Goal: Transaction & Acquisition: Purchase product/service

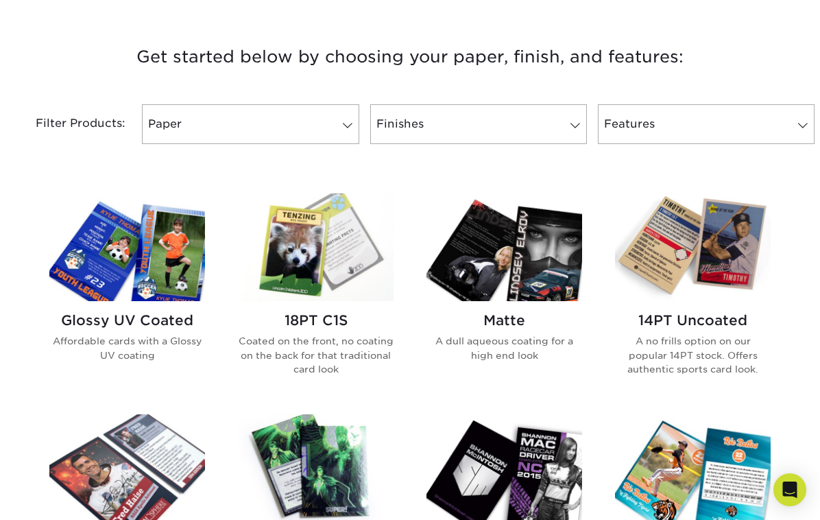
scroll to position [503, 0]
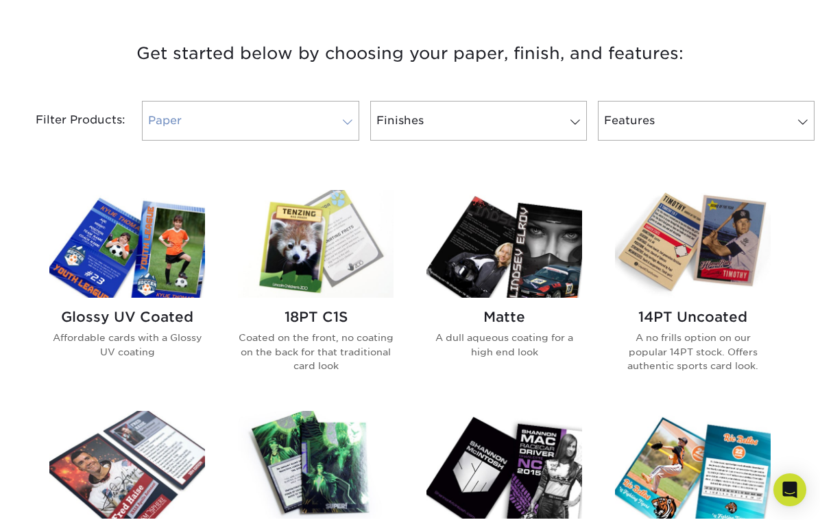
click at [316, 122] on link "Paper" at bounding box center [250, 121] width 217 height 40
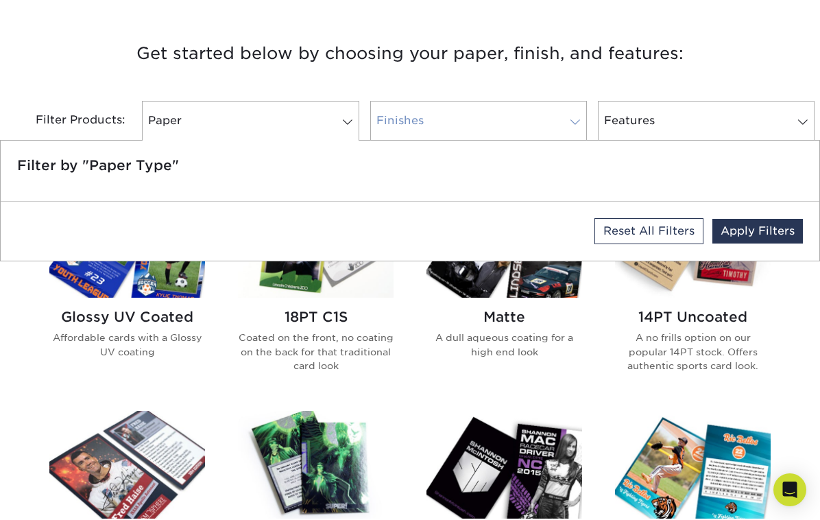
click at [407, 116] on link "Finishes" at bounding box center [478, 121] width 217 height 40
click at [416, 68] on h3 "Get started below by choosing your paper, finish, and features:" at bounding box center [409, 54] width 799 height 62
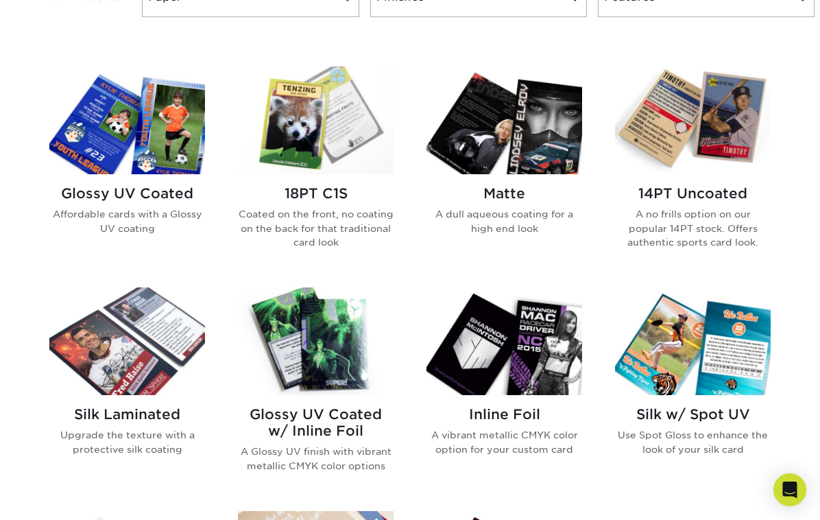
scroll to position [628, 0]
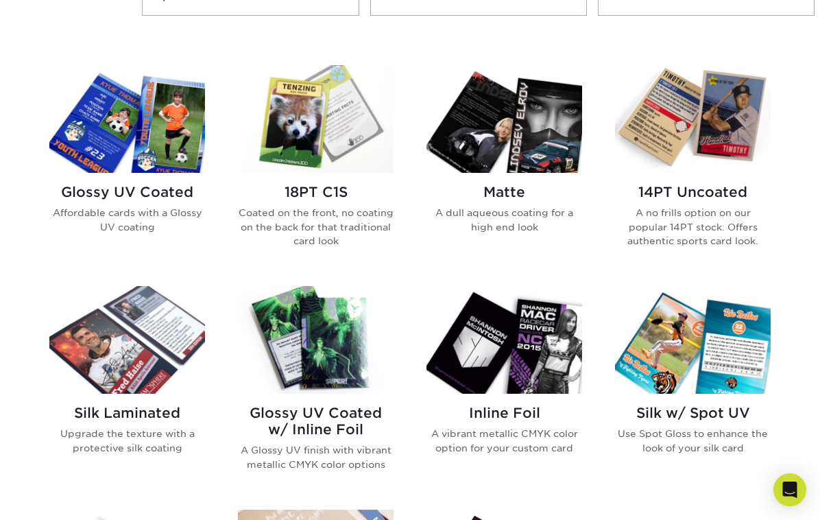
click at [128, 127] on img at bounding box center [127, 119] width 156 height 108
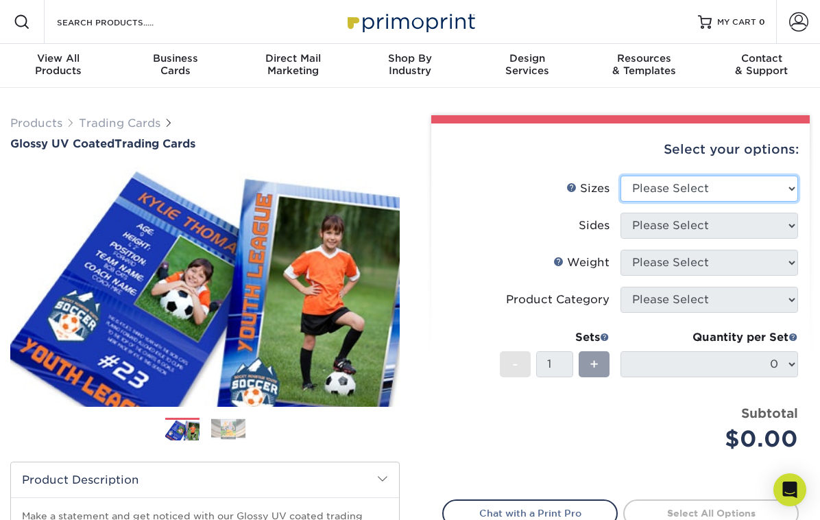
select select "2.50x3.50"
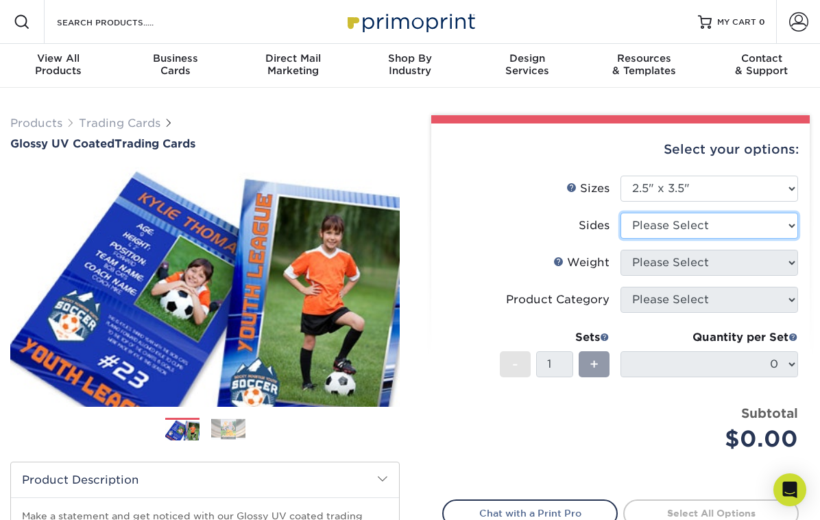
select select "13abbda7-1d64-4f25-8bb2-c179b224825d"
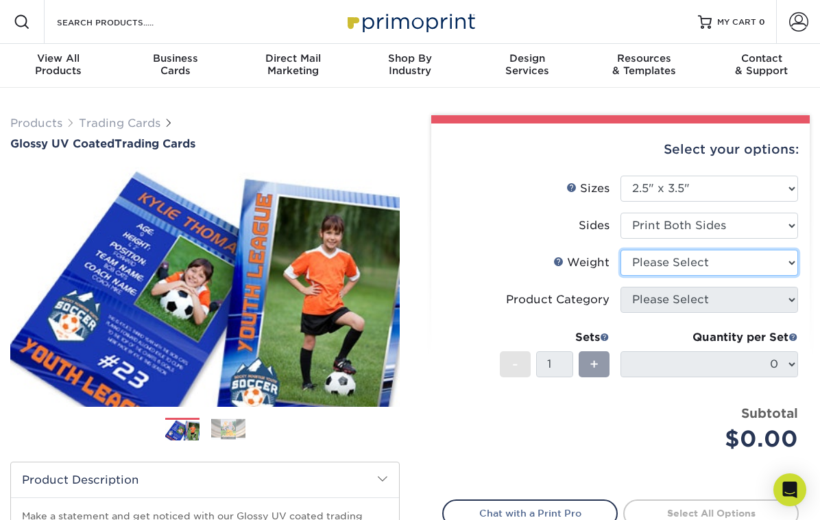
select select "14PT"
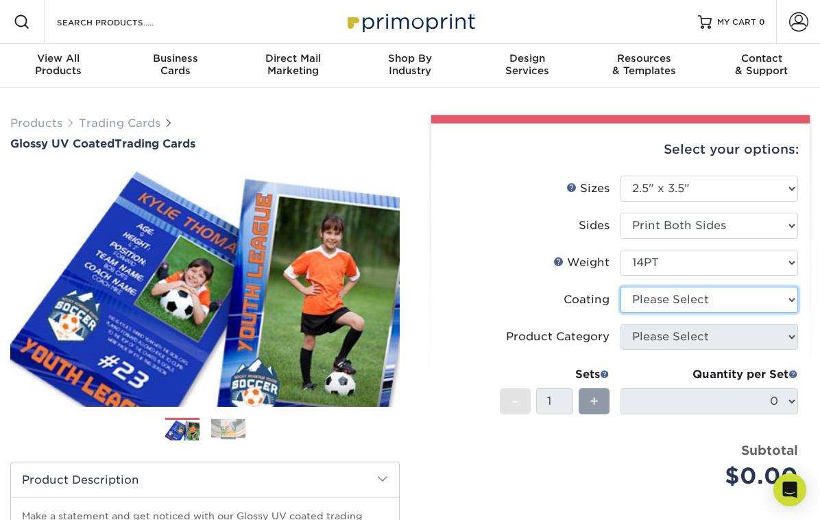
select select "ae367451-b2b8-45df-a344-0f05b6a12993"
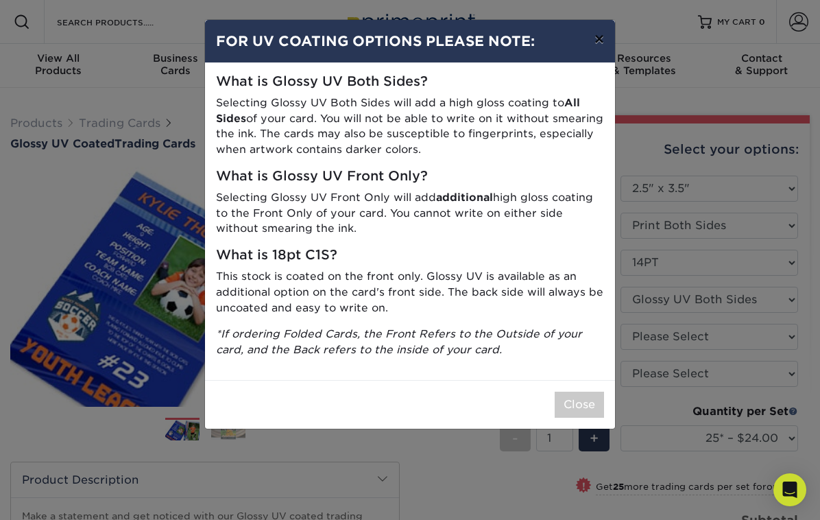
click at [601, 39] on button "×" at bounding box center [599, 39] width 32 height 38
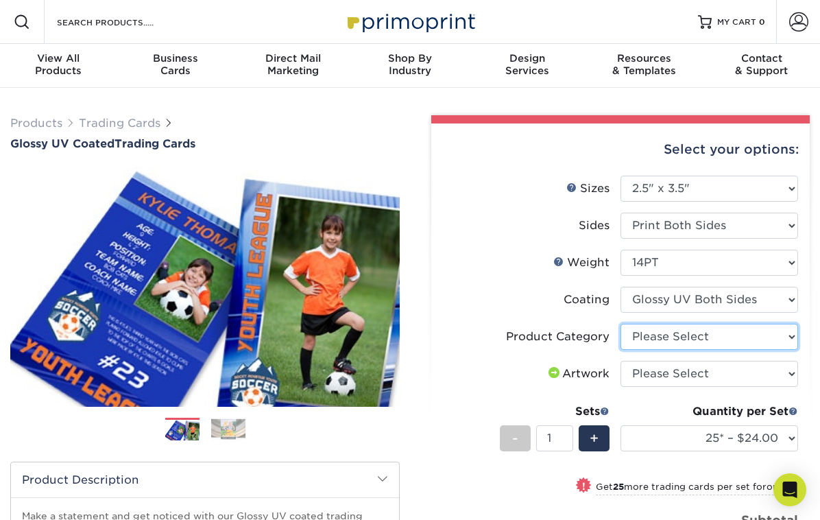
select select "c2f9bce9-36c2-409d-b101-c29d9d031e18"
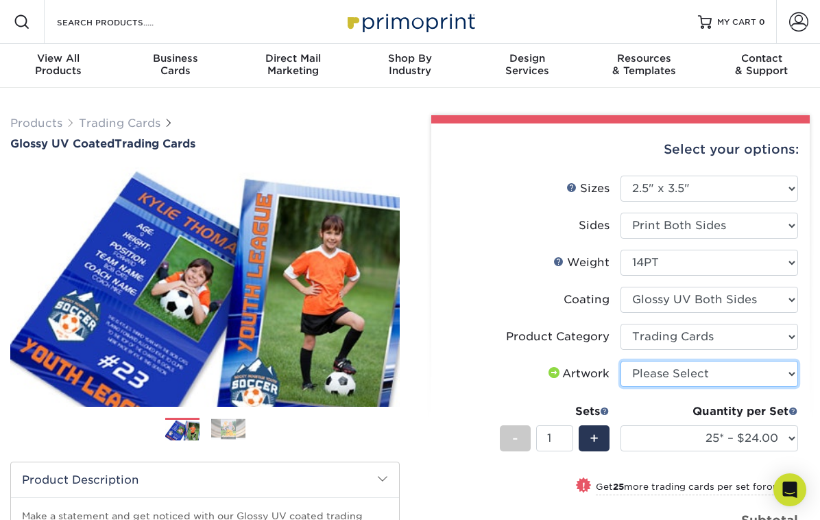
select select "upload"
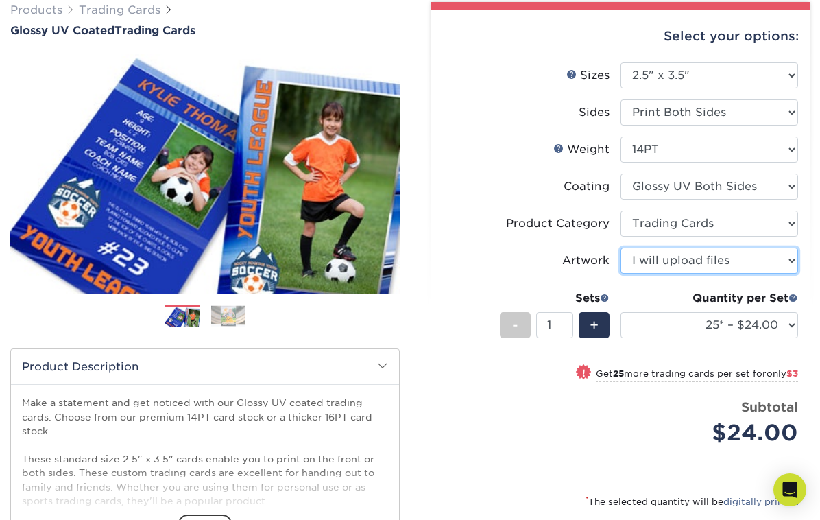
scroll to position [132, 0]
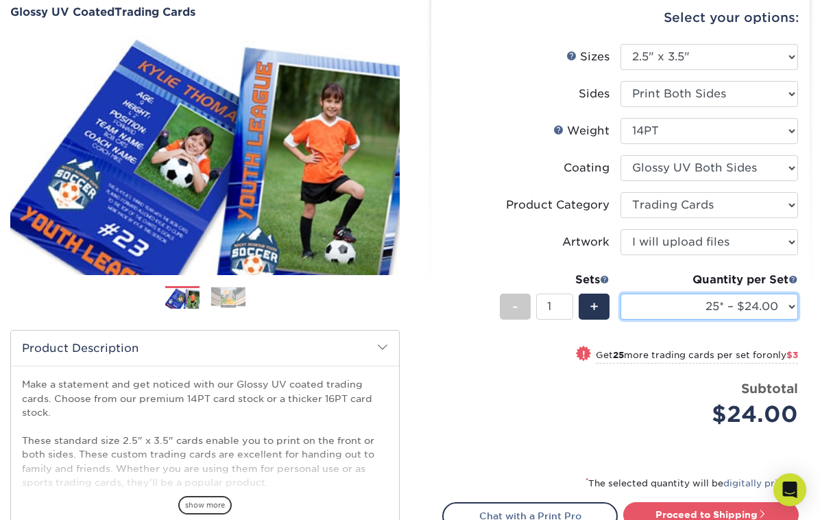
select select "5000 – $196.00"
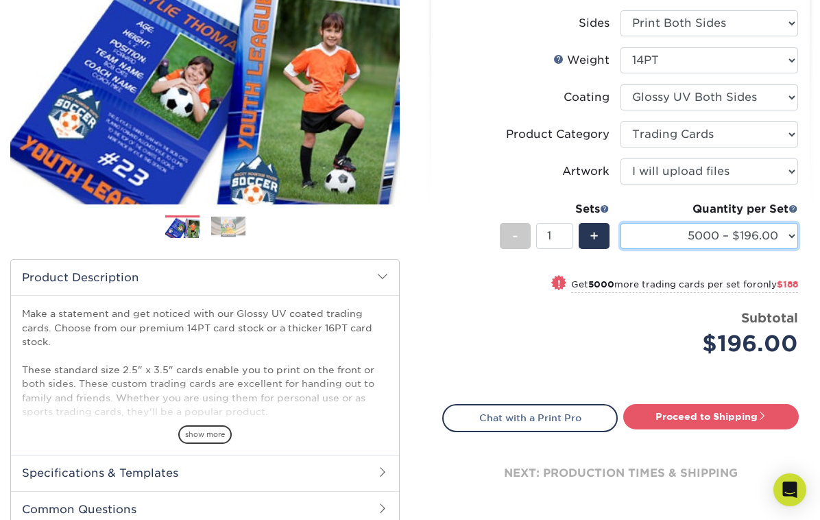
scroll to position [192, 0]
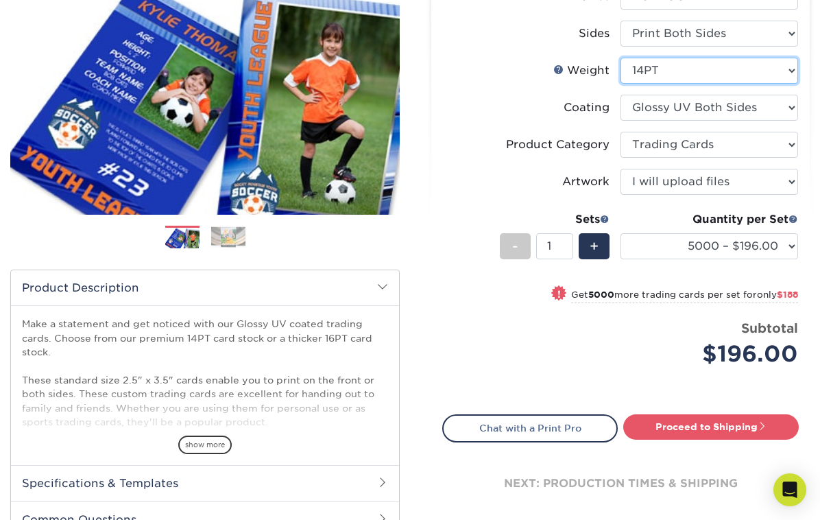
select select "18PTC1S"
select select "-1"
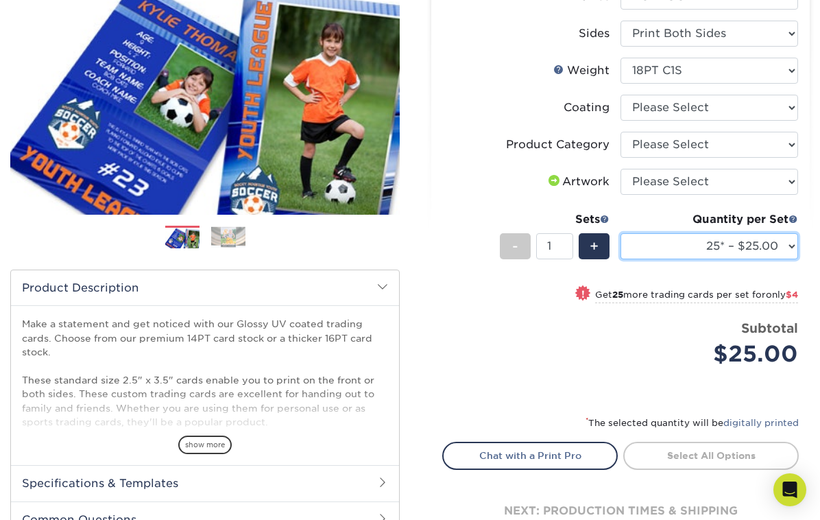
select select "5000 – $212.00"
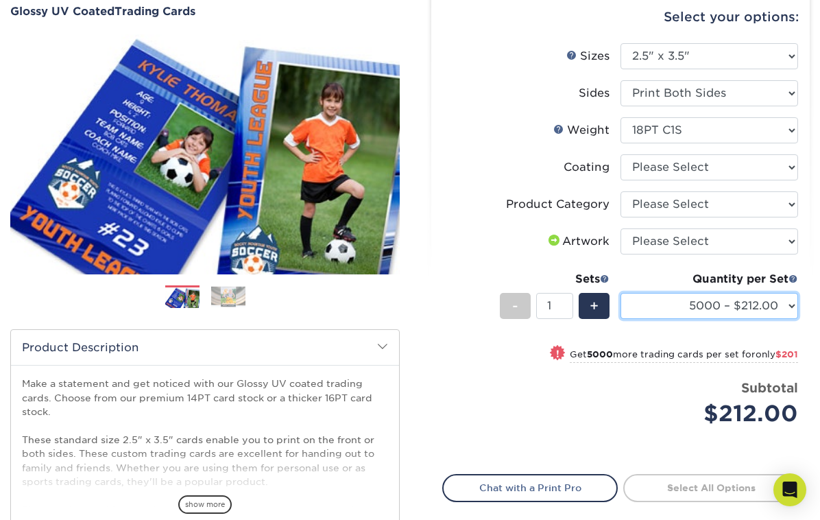
scroll to position [124, 0]
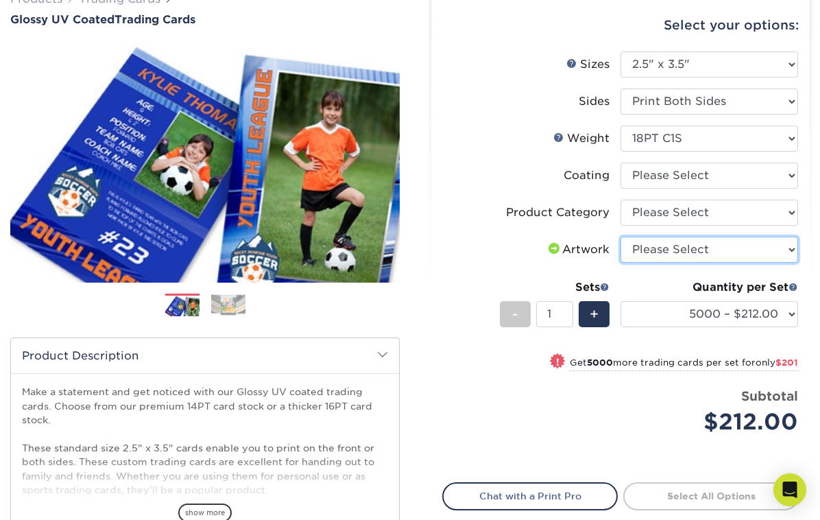
select select "upload"
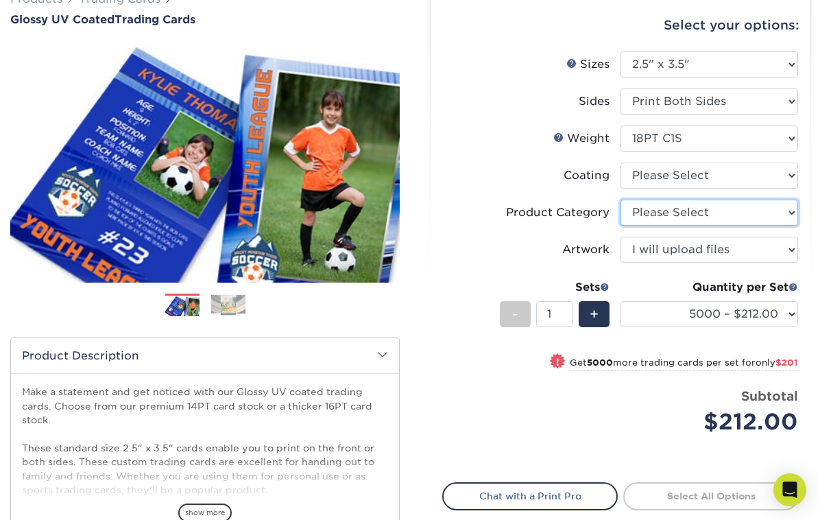
select select "c2f9bce9-36c2-409d-b101-c29d9d031e18"
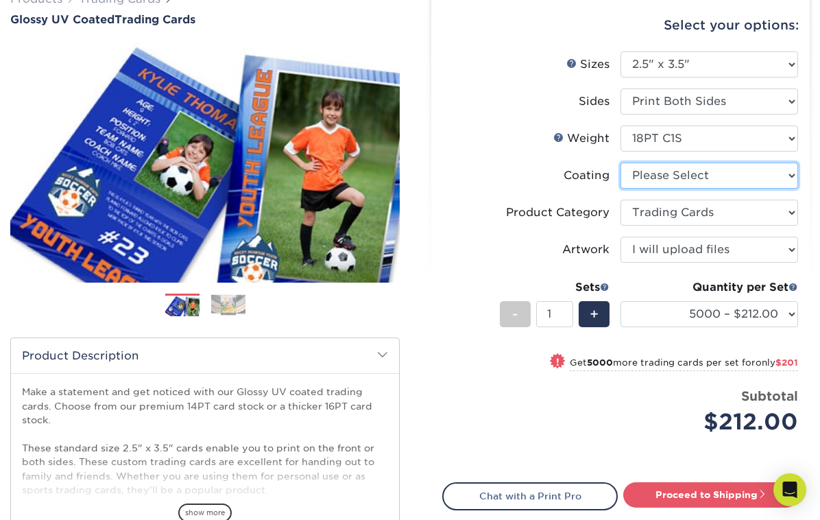
select select "1e8116af-acfc-44b1-83dc-8181aa338834"
select select "-1"
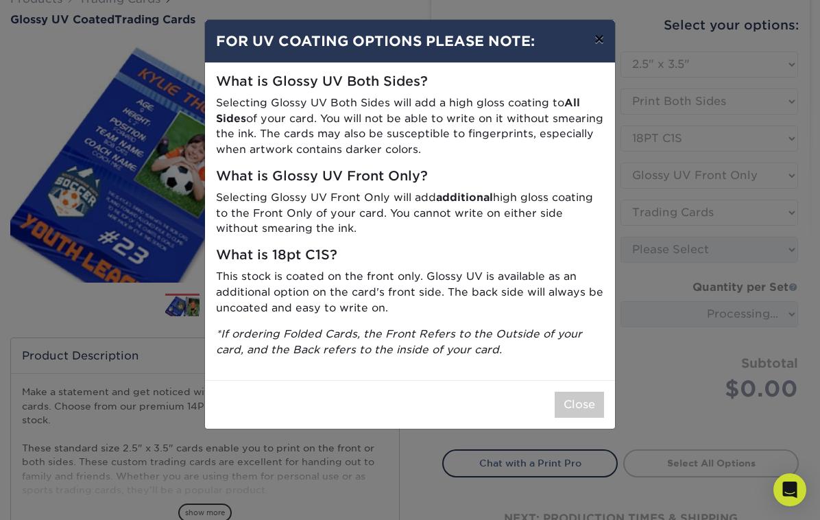
click at [601, 39] on button "×" at bounding box center [599, 39] width 32 height 38
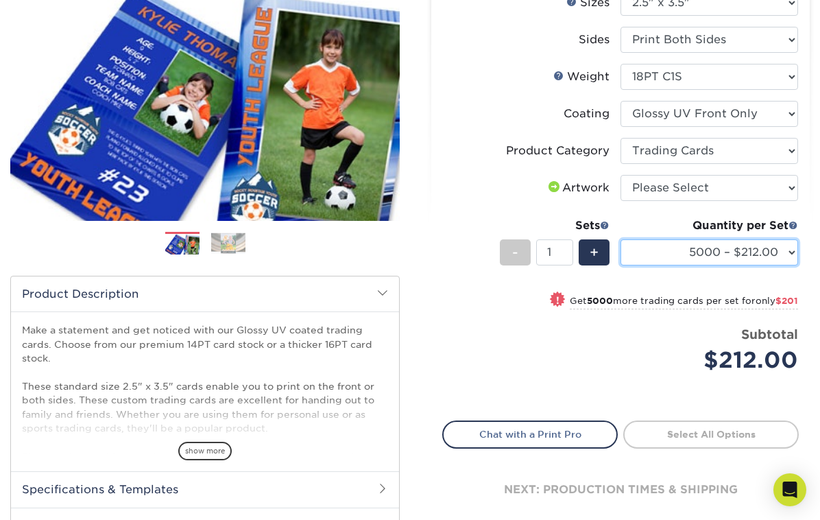
scroll to position [202, 0]
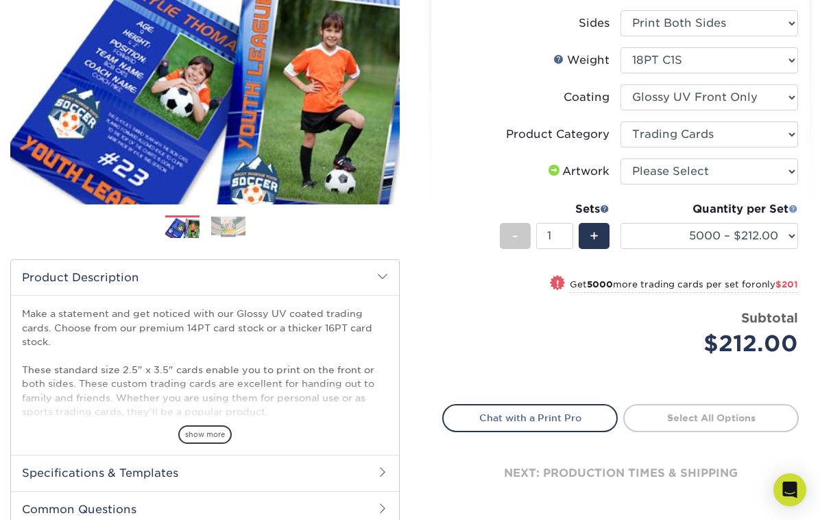
click at [791, 208] on span at bounding box center [793, 209] width 10 height 10
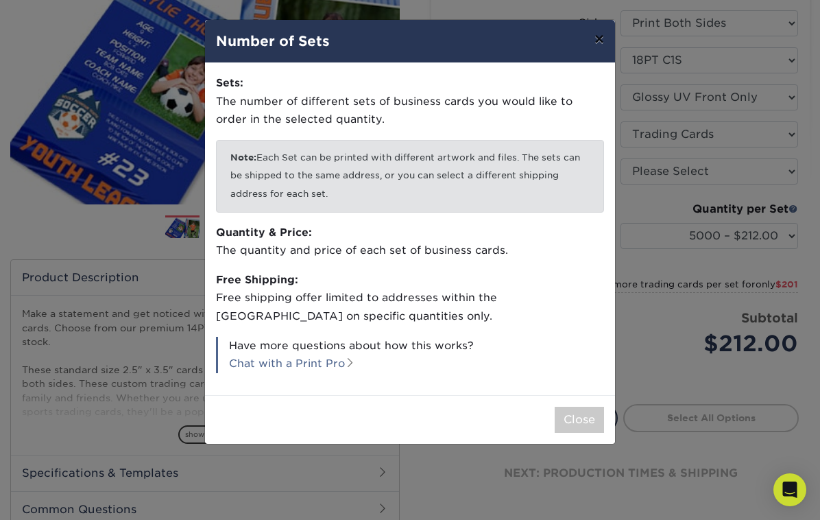
click at [599, 39] on button "×" at bounding box center [599, 39] width 32 height 38
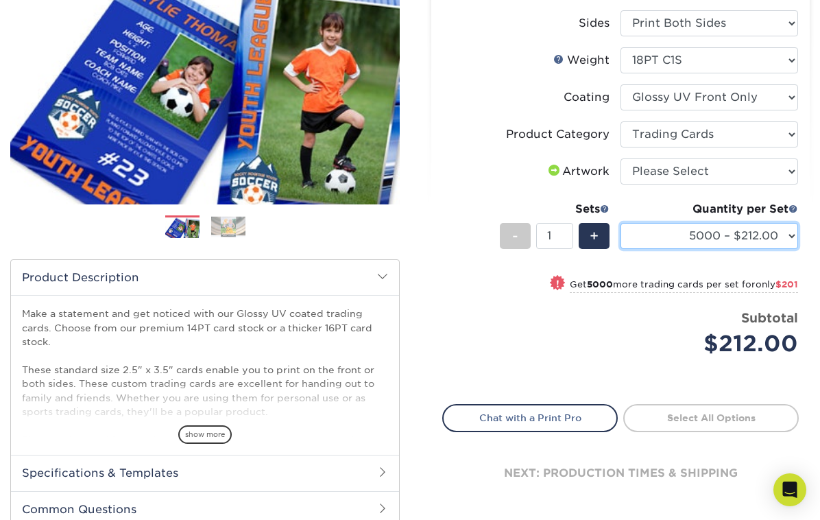
select select "500 – $58.00"
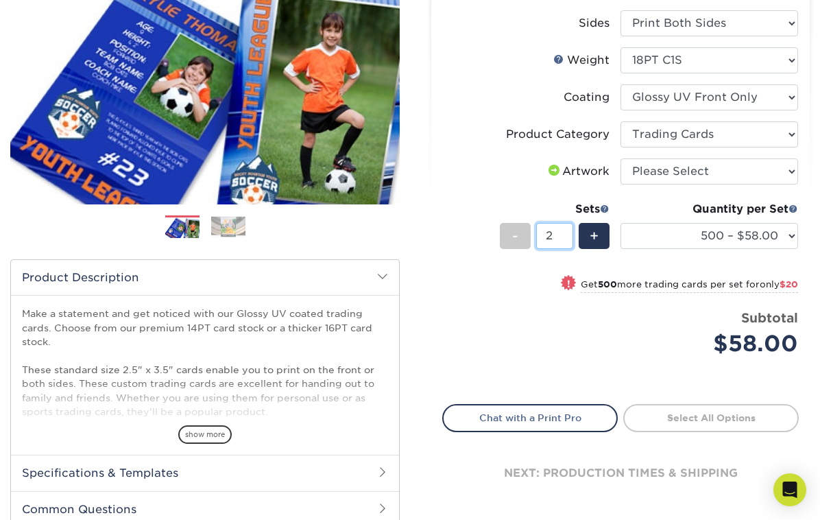
click at [567, 234] on input "2" at bounding box center [554, 236] width 36 height 26
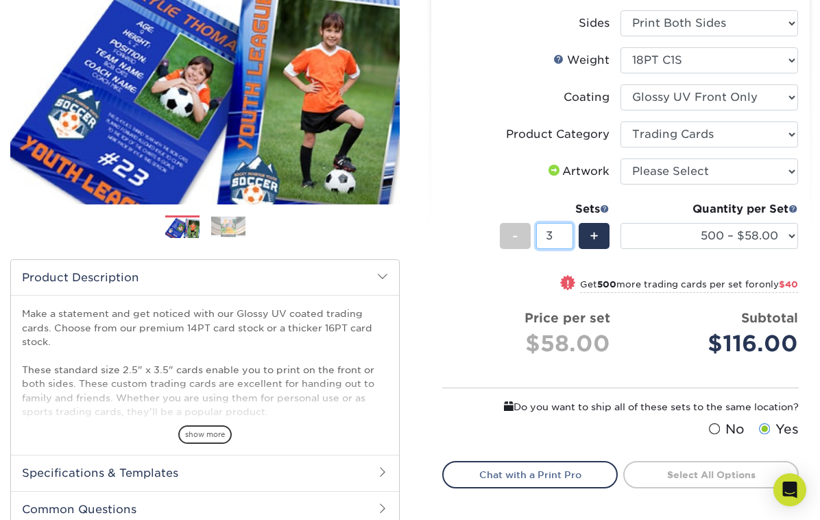
click at [567, 234] on input "3" at bounding box center [554, 236] width 36 height 26
click at [567, 234] on input "4" at bounding box center [554, 236] width 36 height 26
click at [567, 234] on input "5" at bounding box center [554, 236] width 36 height 26
click at [567, 234] on input "6" at bounding box center [554, 236] width 36 height 26
click at [567, 234] on input "7" at bounding box center [554, 236] width 36 height 26
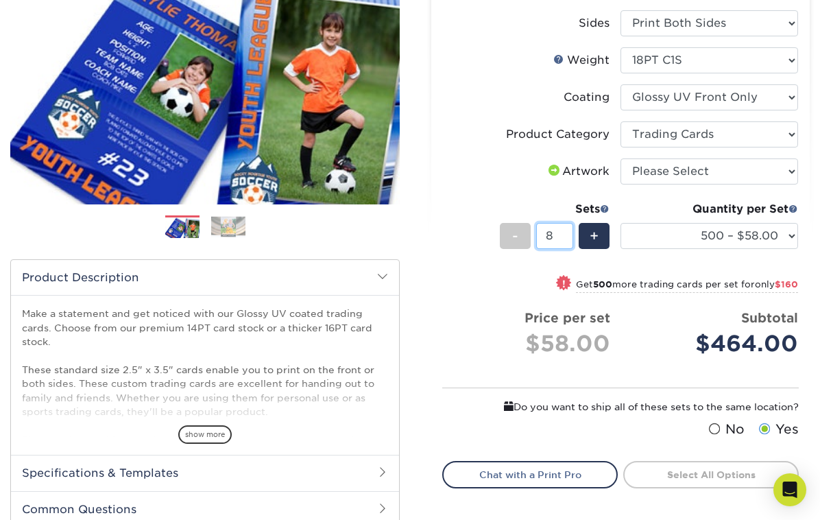
click at [567, 234] on input "8" at bounding box center [554, 236] width 36 height 26
click at [567, 234] on input "9" at bounding box center [554, 236] width 36 height 26
click at [567, 234] on input "10" at bounding box center [554, 236] width 36 height 26
click at [567, 234] on input "11" at bounding box center [554, 236] width 36 height 26
click at [567, 234] on input "12" at bounding box center [554, 236] width 36 height 26
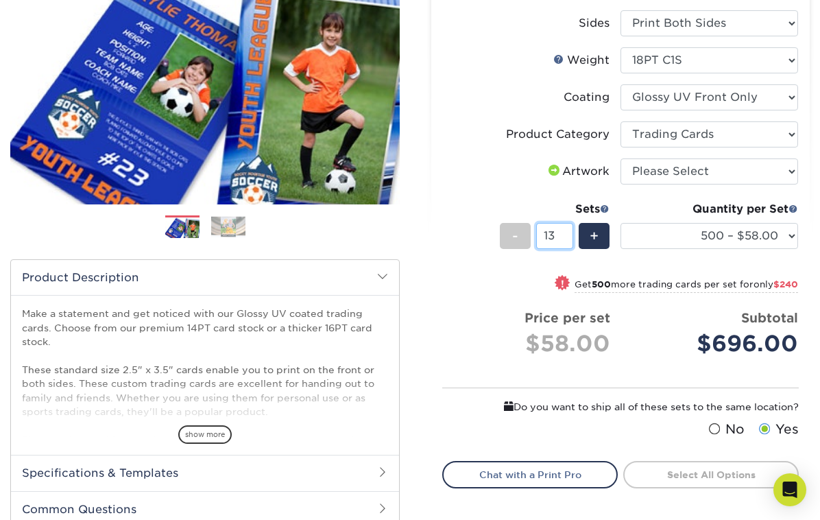
click at [567, 234] on input "13" at bounding box center [554, 236] width 36 height 26
click at [567, 234] on input "14" at bounding box center [554, 236] width 36 height 26
click at [567, 234] on input "15" at bounding box center [554, 236] width 36 height 26
click at [567, 234] on input "16" at bounding box center [554, 236] width 36 height 26
click at [567, 234] on input "17" at bounding box center [554, 236] width 36 height 26
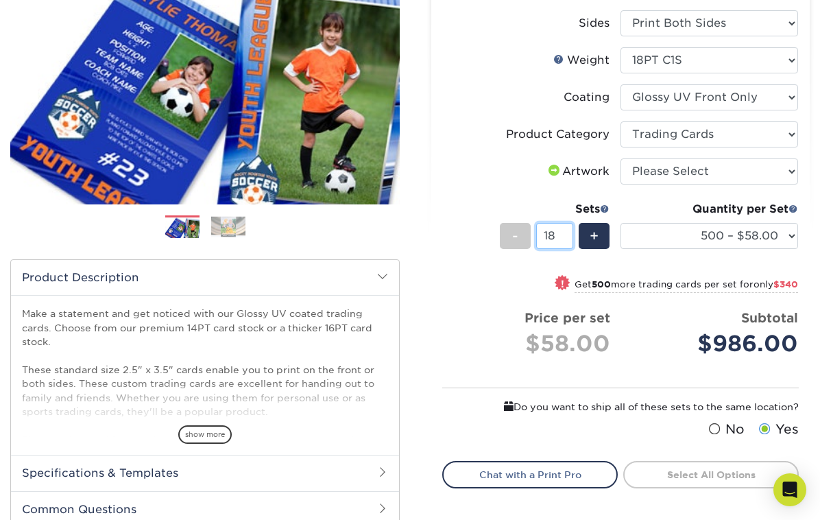
click at [567, 234] on input "18" at bounding box center [554, 236] width 36 height 26
click at [567, 234] on input "19" at bounding box center [554, 236] width 36 height 26
click at [567, 234] on input "20" at bounding box center [554, 236] width 36 height 26
click at [567, 234] on input "21" at bounding box center [554, 236] width 36 height 26
click at [567, 234] on input "22" at bounding box center [554, 236] width 36 height 26
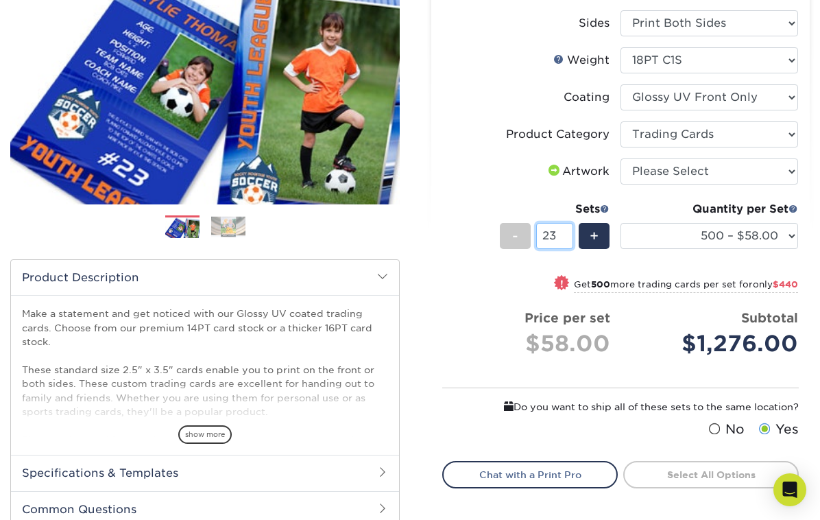
click at [567, 234] on input "23" at bounding box center [554, 236] width 36 height 26
click at [567, 234] on input "24" at bounding box center [554, 236] width 36 height 26
click at [567, 234] on input "25" at bounding box center [554, 236] width 36 height 26
click at [567, 234] on input "26" at bounding box center [554, 236] width 36 height 26
click at [567, 234] on input "27" at bounding box center [554, 236] width 36 height 26
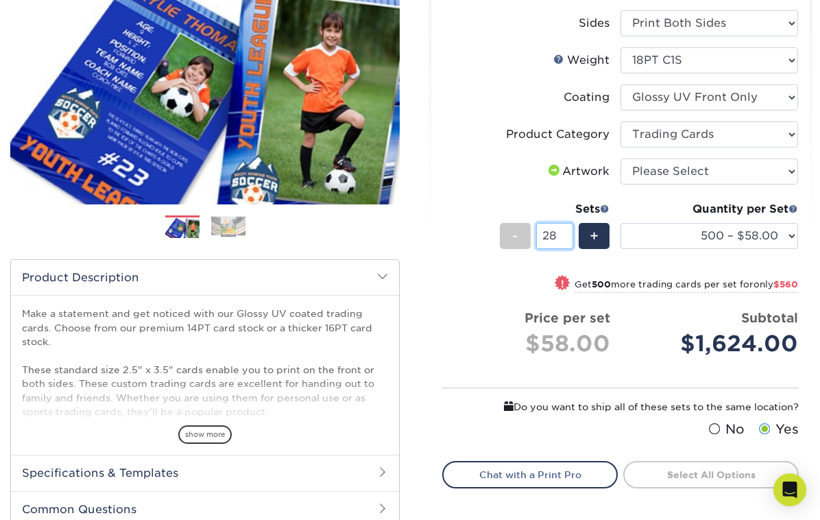
click at [567, 234] on input "28" at bounding box center [554, 236] width 36 height 26
click at [567, 234] on input "29" at bounding box center [554, 236] width 36 height 26
click at [567, 234] on input "30" at bounding box center [554, 236] width 36 height 26
click at [567, 234] on input "31" at bounding box center [554, 236] width 36 height 26
click at [567, 234] on input "32" at bounding box center [554, 236] width 36 height 26
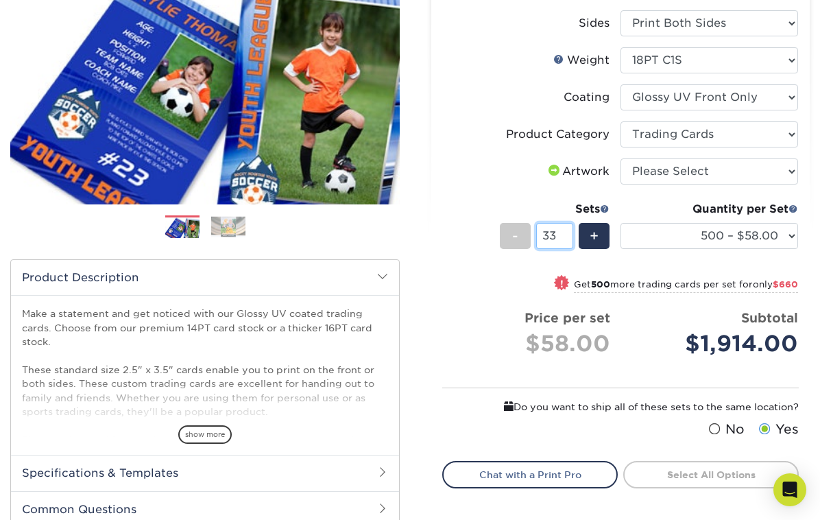
click at [567, 234] on input "33" at bounding box center [554, 236] width 36 height 26
click at [567, 234] on input "34" at bounding box center [554, 236] width 36 height 26
click at [567, 234] on input "35" at bounding box center [554, 236] width 36 height 26
click at [567, 234] on input "36" at bounding box center [554, 236] width 36 height 26
click at [567, 234] on input "37" at bounding box center [554, 236] width 36 height 26
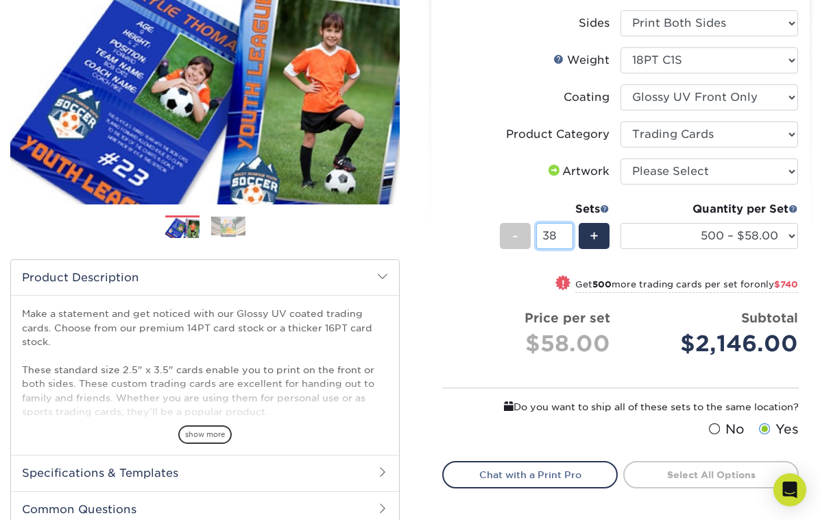
click at [567, 234] on input "38" at bounding box center [554, 236] width 36 height 26
click at [567, 234] on input "39" at bounding box center [554, 236] width 36 height 26
click at [567, 234] on input "40" at bounding box center [554, 236] width 36 height 26
click at [567, 234] on input "41" at bounding box center [554, 236] width 36 height 26
click at [567, 234] on input "42" at bounding box center [554, 236] width 36 height 26
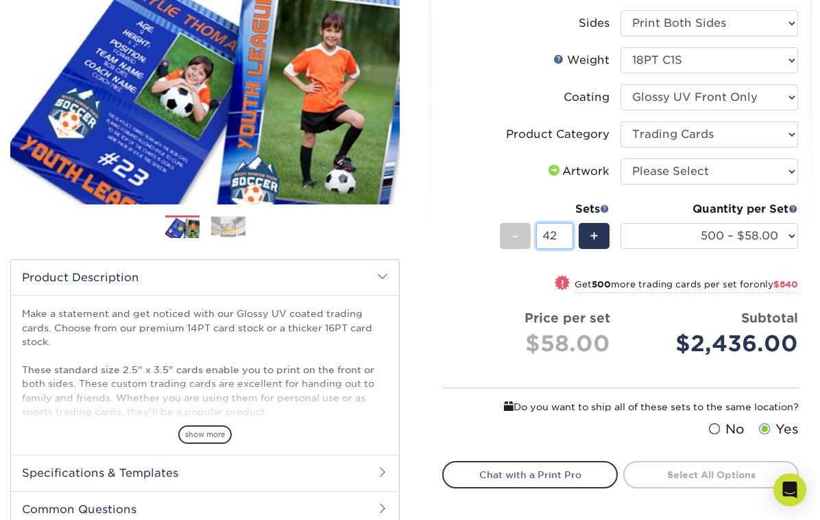
type input "43"
click at [567, 234] on input "43" at bounding box center [554, 236] width 36 height 26
click at [603, 208] on span at bounding box center [605, 209] width 10 height 10
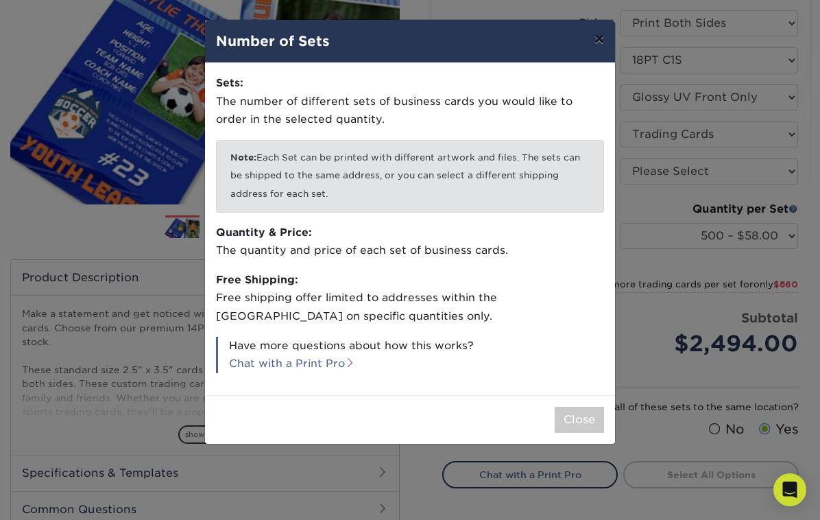
click at [596, 43] on button "×" at bounding box center [599, 39] width 32 height 38
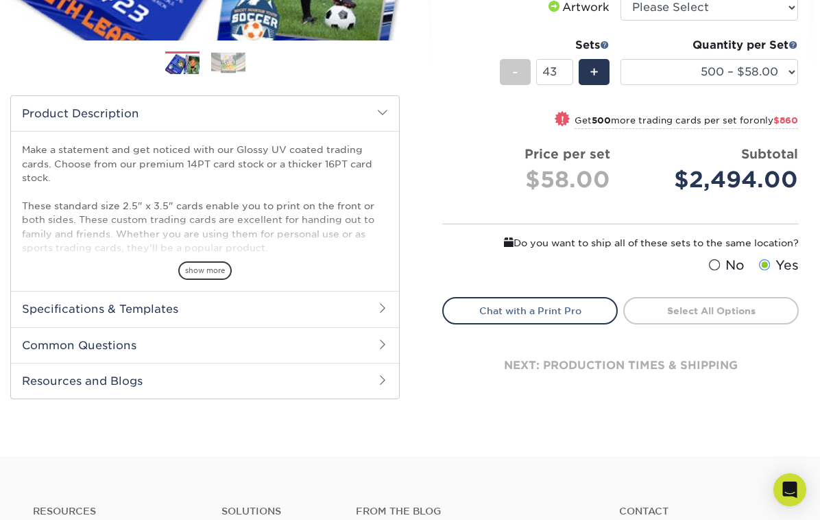
scroll to position [376, 0]
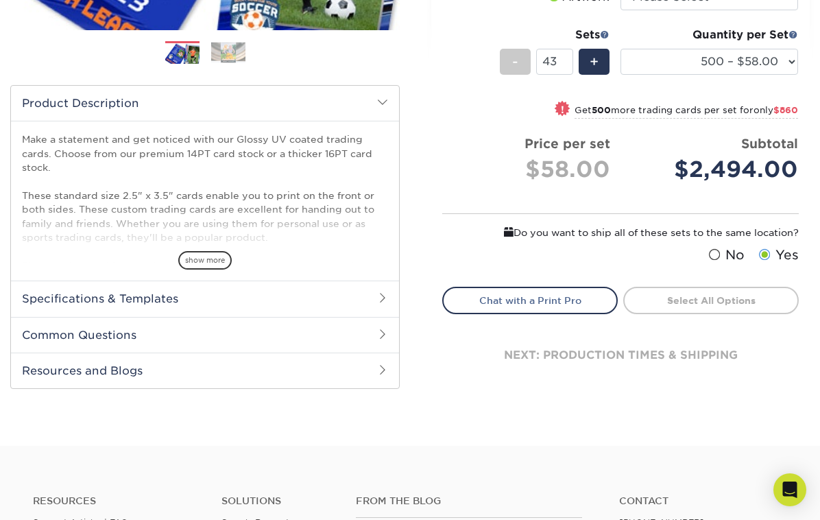
click at [309, 332] on h2 "Common Questions" at bounding box center [205, 335] width 388 height 36
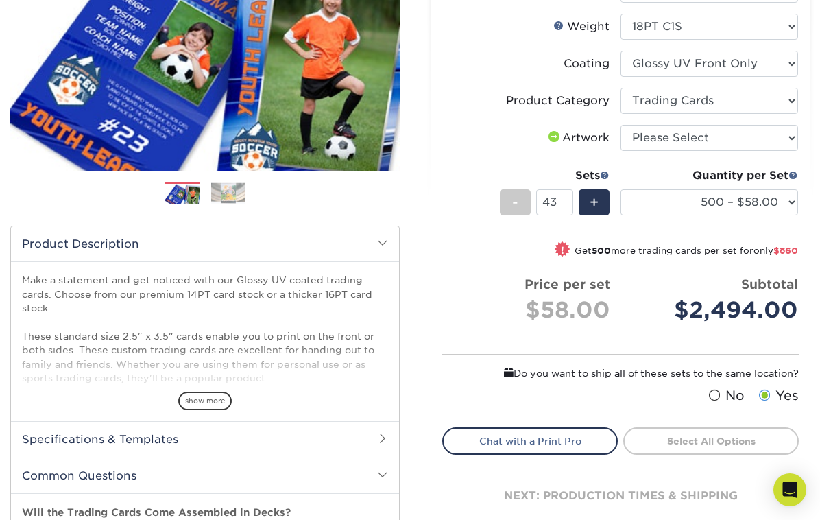
scroll to position [235, 0]
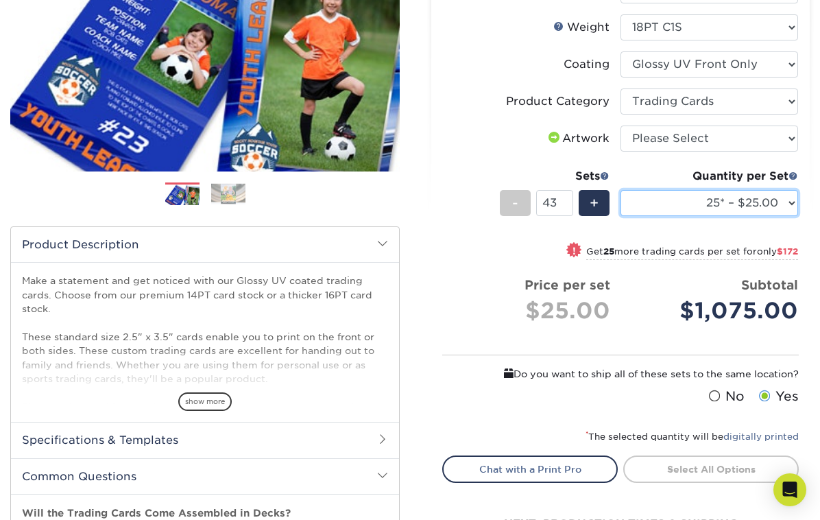
select select "500 – $58.00"
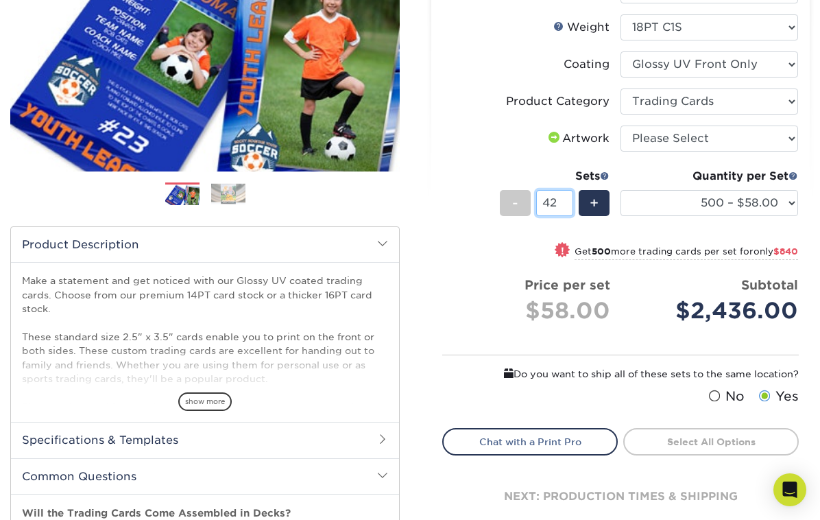
click at [567, 207] on input "42" at bounding box center [554, 203] width 36 height 26
click at [567, 207] on input "41" at bounding box center [554, 203] width 36 height 26
type input "40"
click at [567, 207] on input "40" at bounding box center [554, 203] width 36 height 26
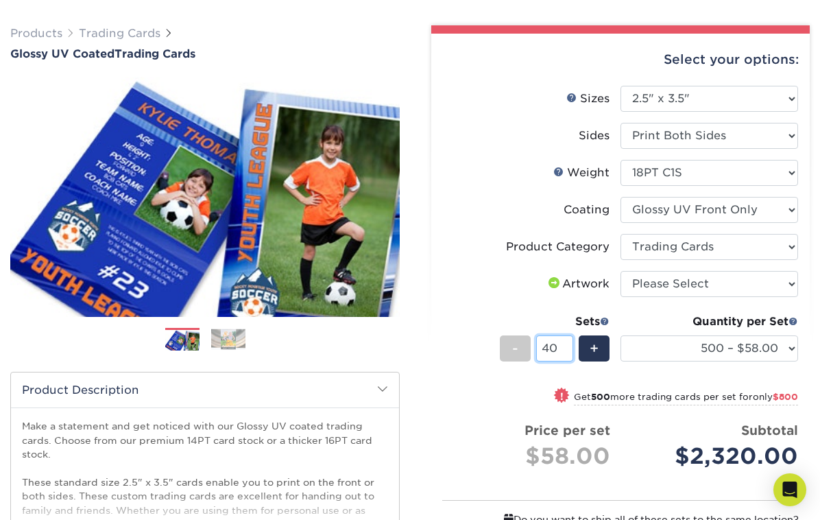
scroll to position [47, 0]
